Goal: Answer question/provide support

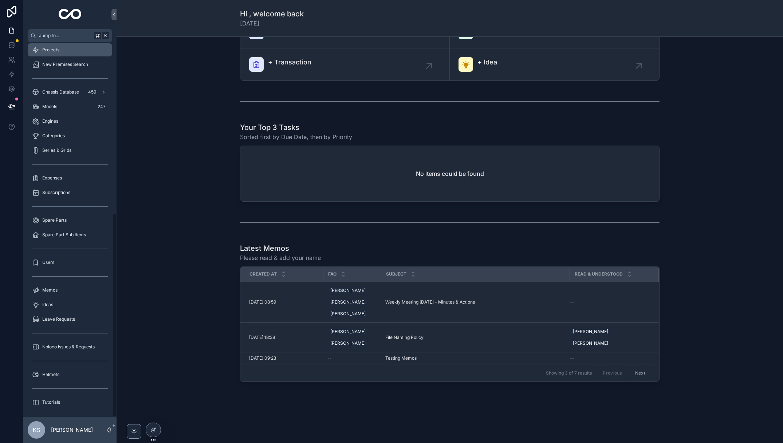
scroll to position [314, 0]
click at [53, 343] on span "Noloco Issues & Requests" at bounding box center [68, 346] width 52 height 6
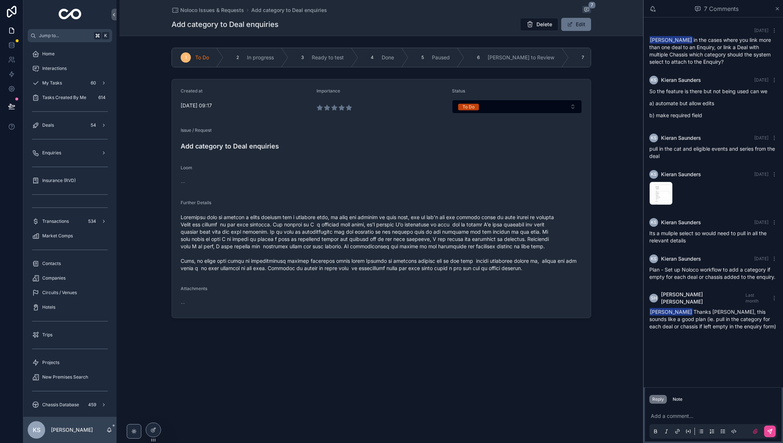
click at [334, 255] on span "scrollable content" at bounding box center [381, 243] width 401 height 58
